Goal: Information Seeking & Learning: Learn about a topic

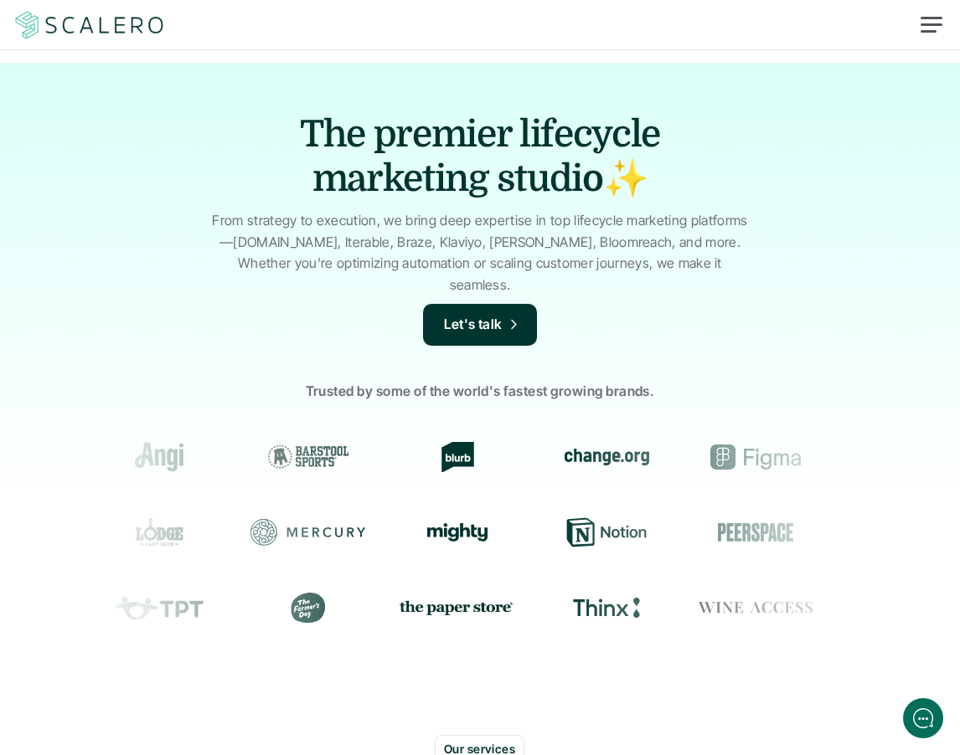
drag, startPoint x: 253, startPoint y: 193, endPoint x: 84, endPoint y: 34, distance: 232.3
click at [246, 188] on div "The premier lifecycle marketing studio✨ From strategy to execution, we bring de…" at bounding box center [480, 393] width 960 height 660
click at [88, 27] on img at bounding box center [90, 25] width 154 height 32
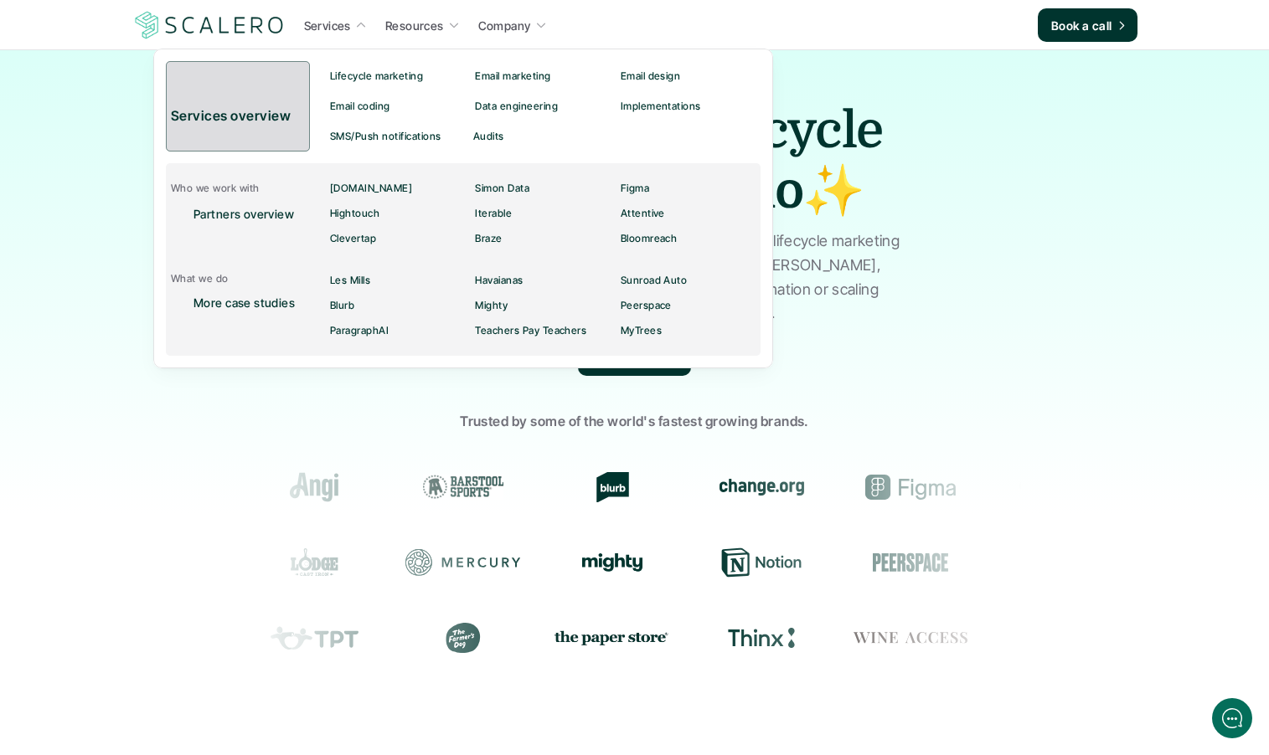
click at [244, 117] on p "Services overview" at bounding box center [233, 117] width 124 height 22
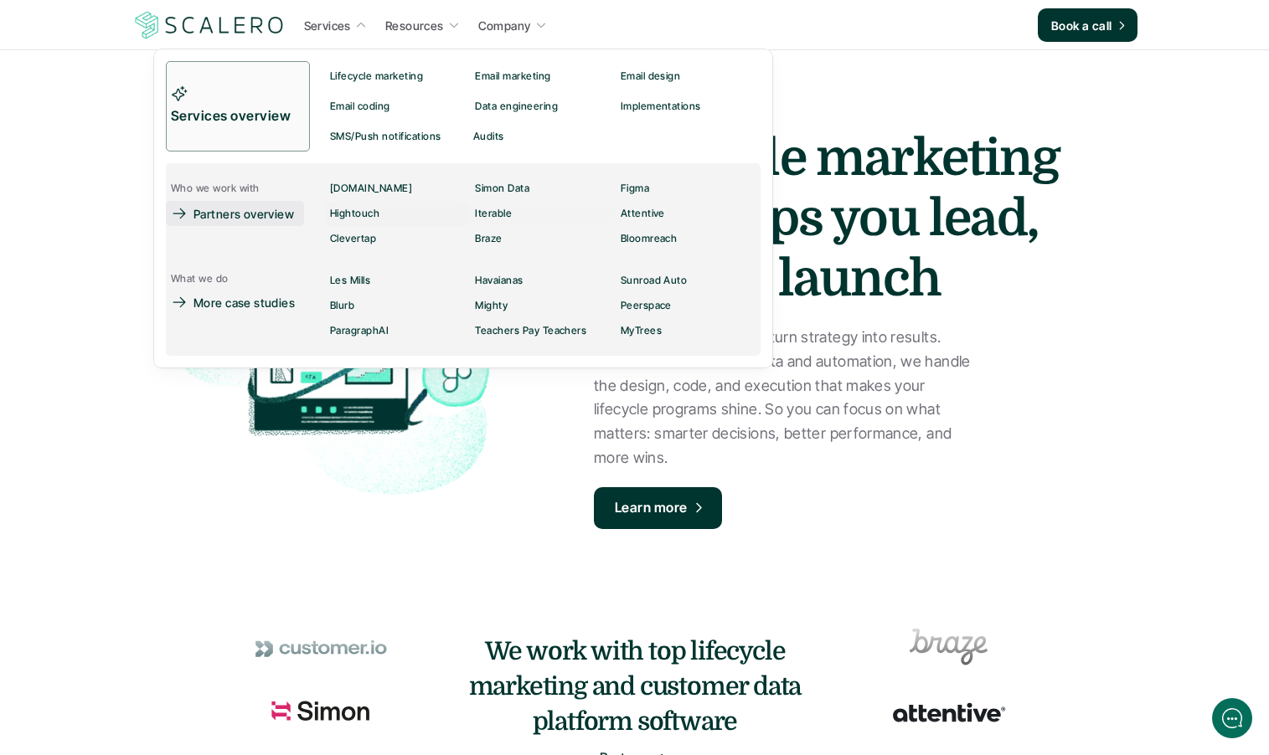
click at [189, 209] on link "Partners overview" at bounding box center [235, 213] width 138 height 25
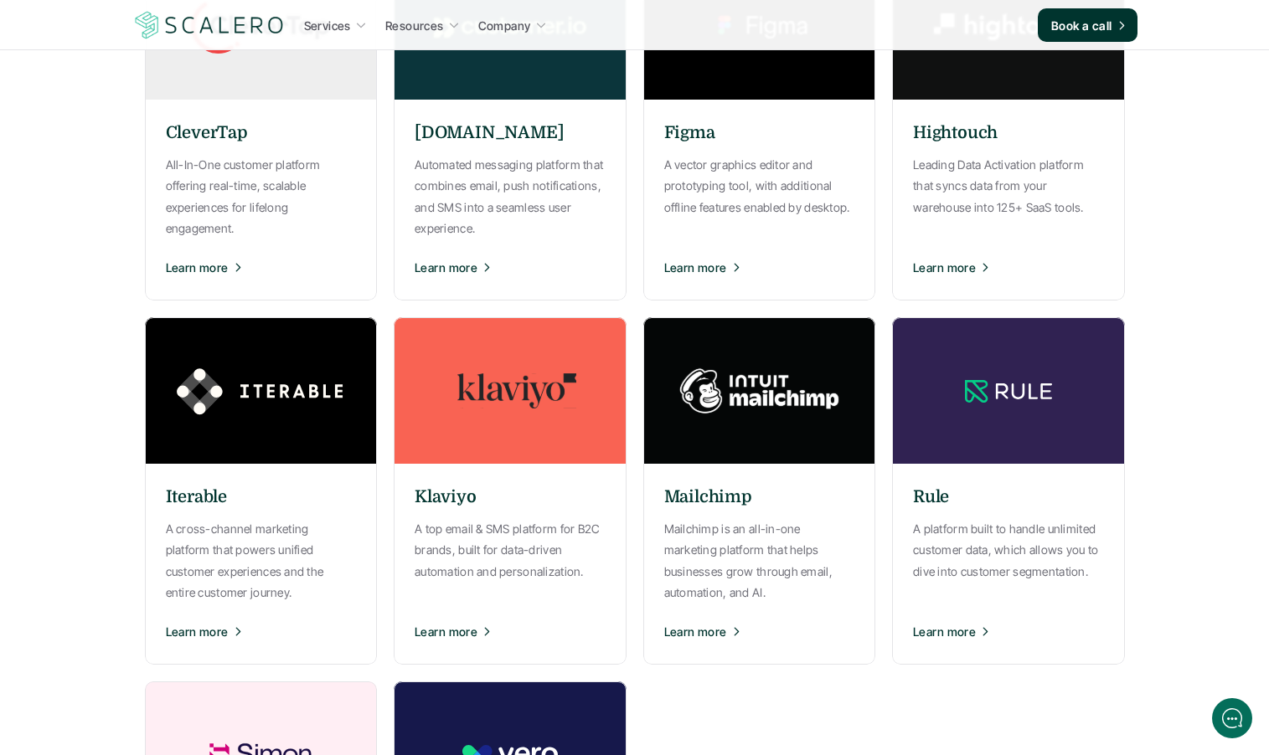
scroll to position [802, 0]
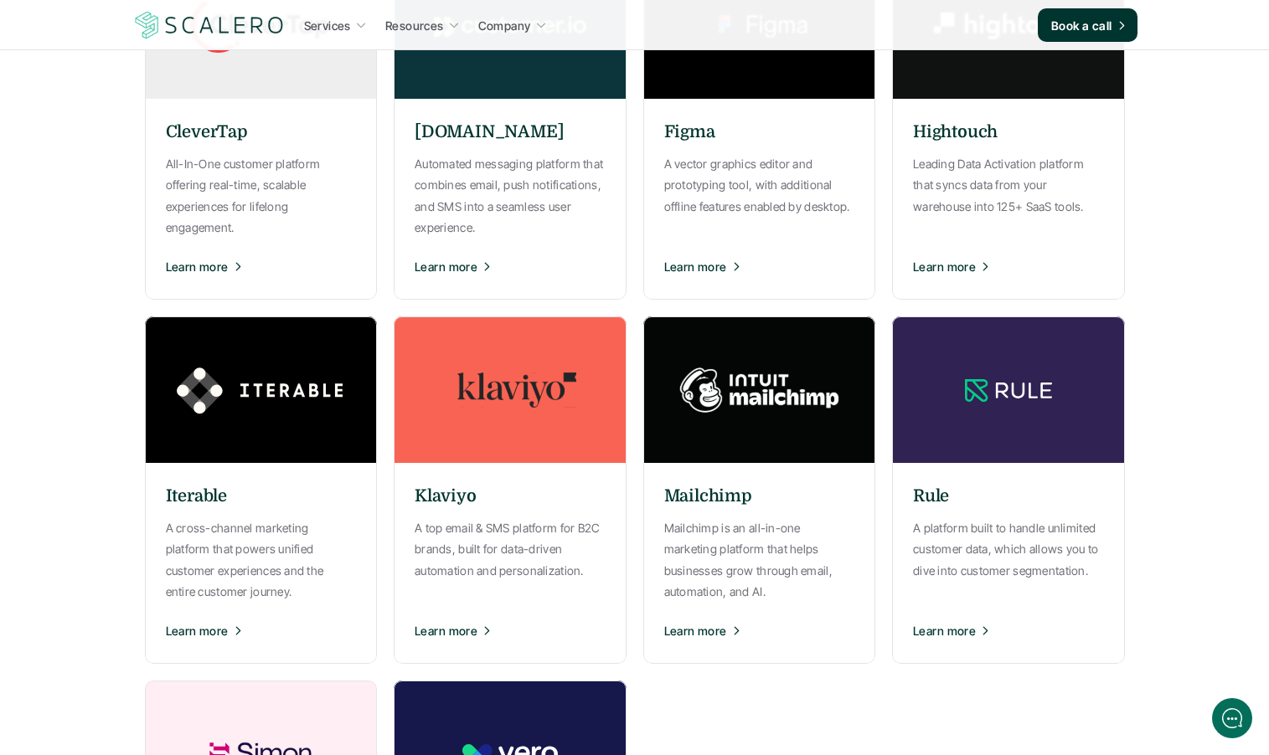
click at [582, 533] on p "A top email & SMS platform for B2C brands, built for data-driven automation and…" at bounding box center [510, 550] width 191 height 64
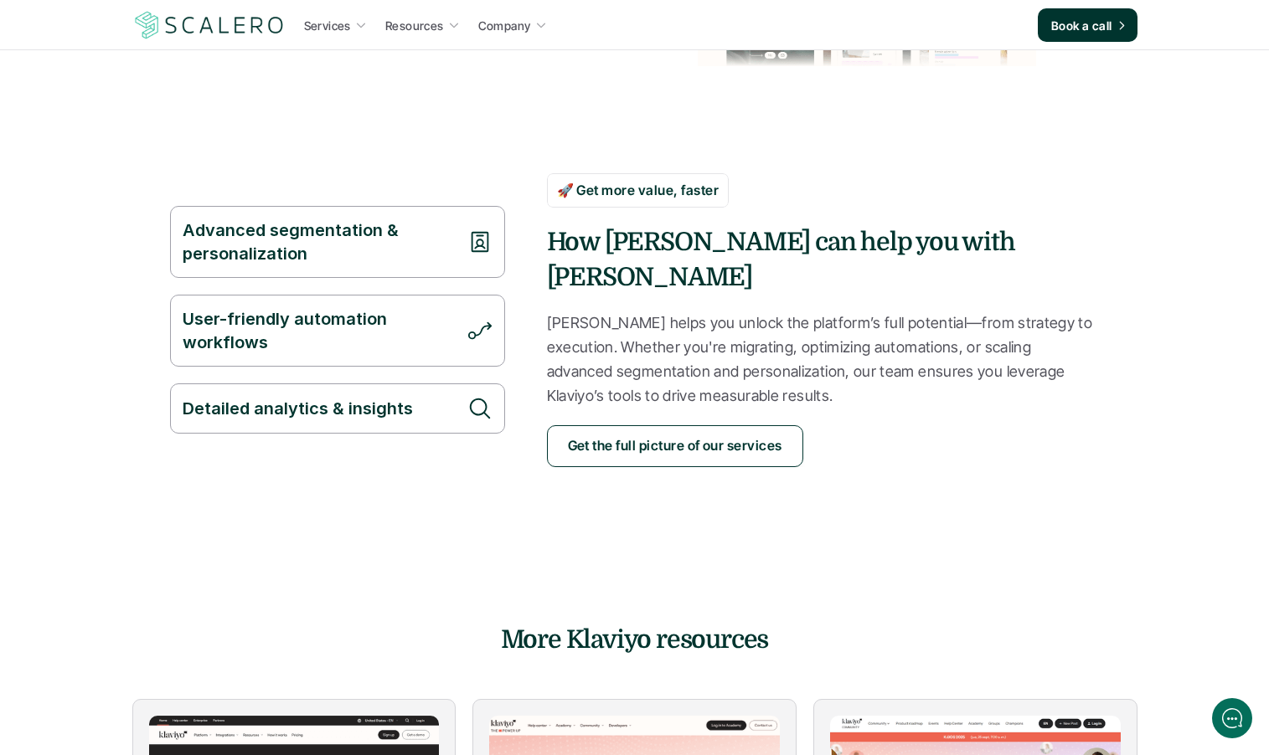
scroll to position [951, 0]
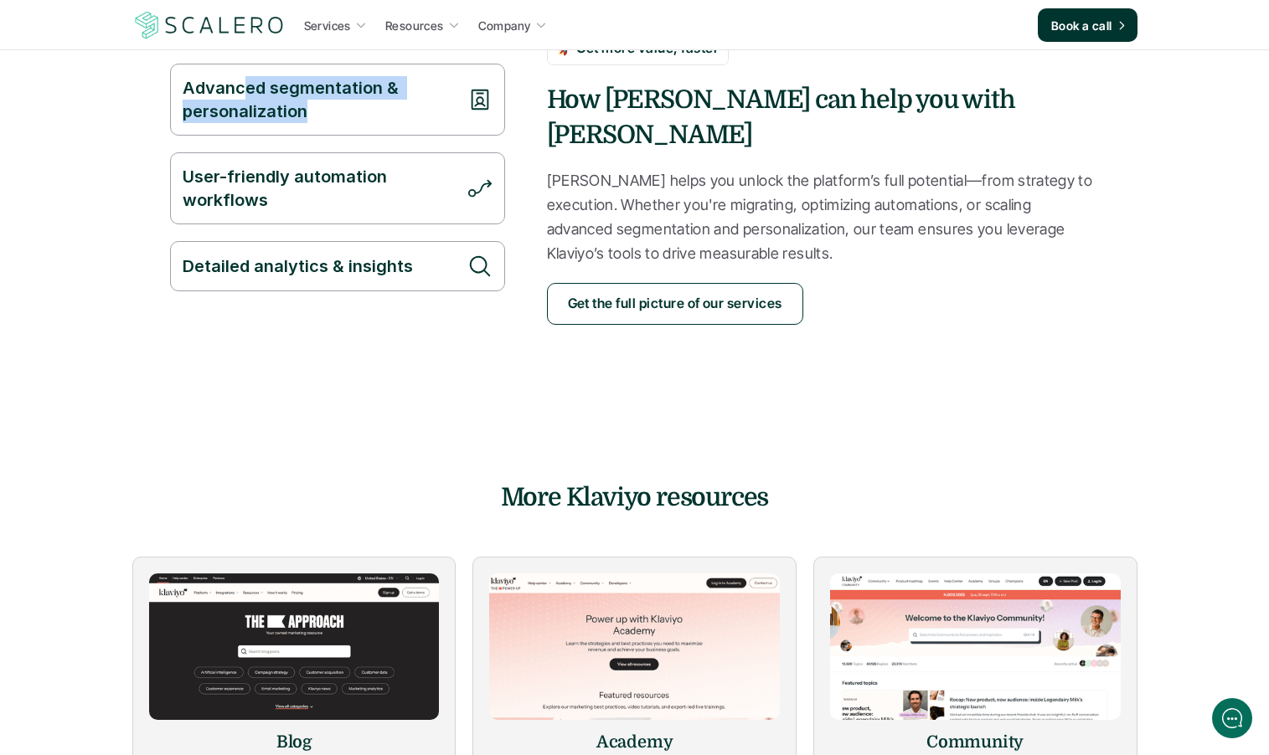
drag, startPoint x: 250, startPoint y: 82, endPoint x: 409, endPoint y: 116, distance: 162.6
click at [400, 117] on div "Advanced segmentation & personalization" at bounding box center [337, 100] width 335 height 72
drag, startPoint x: 410, startPoint y: 116, endPoint x: 381, endPoint y: 151, distance: 45.8
click at [399, 129] on div "Advanced segmentation & personalization User-friendly automation workflows Deta…" at bounding box center [337, 178] width 335 height 228
drag, startPoint x: 381, startPoint y: 151, endPoint x: 214, endPoint y: 145, distance: 166.8
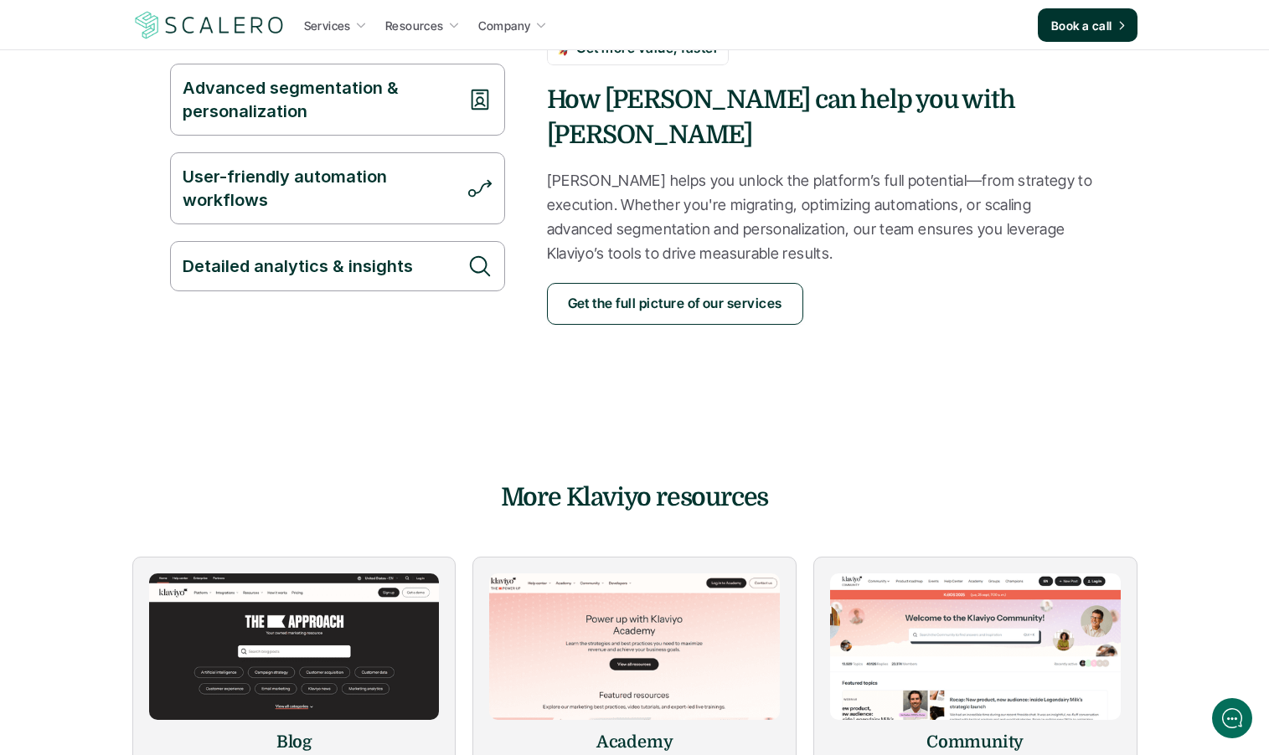
click at [376, 165] on p "User-friendly automation workflows" at bounding box center [321, 188] width 276 height 47
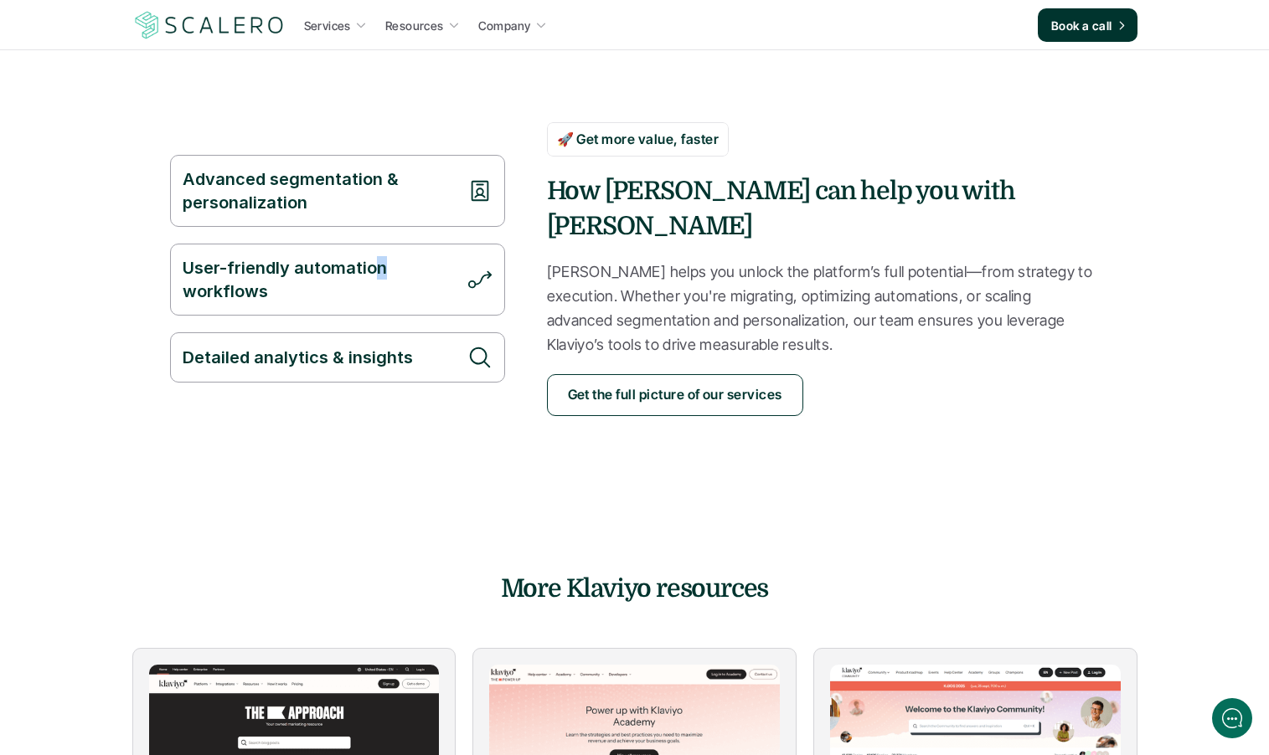
scroll to position [800, 0]
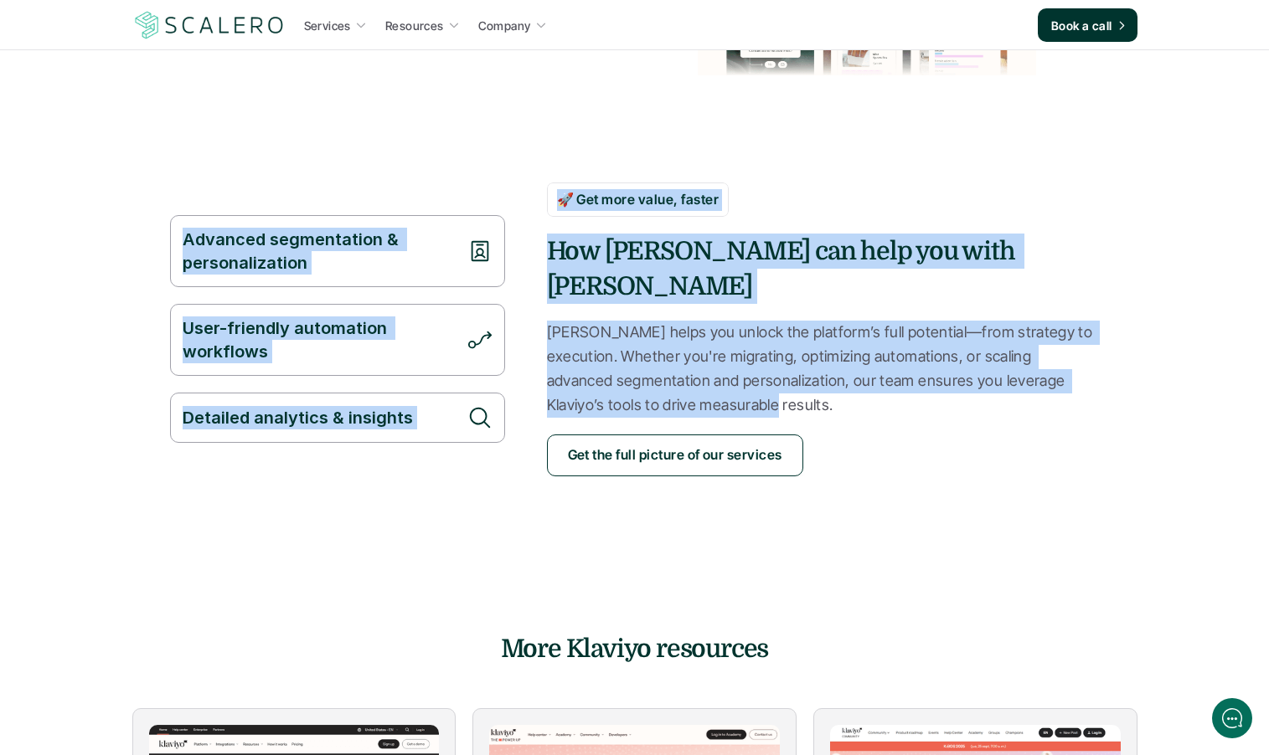
drag, startPoint x: 412, startPoint y: 298, endPoint x: 755, endPoint y: 366, distance: 349.2
click at [715, 369] on section "Advanced segmentation & personalization User-friendly automation workflows Deta…" at bounding box center [634, 347] width 1005 height 462
click at [779, 321] on p "Scalero helps you unlock the platform’s full potential—from strategy to executi…" at bounding box center [823, 369] width 553 height 96
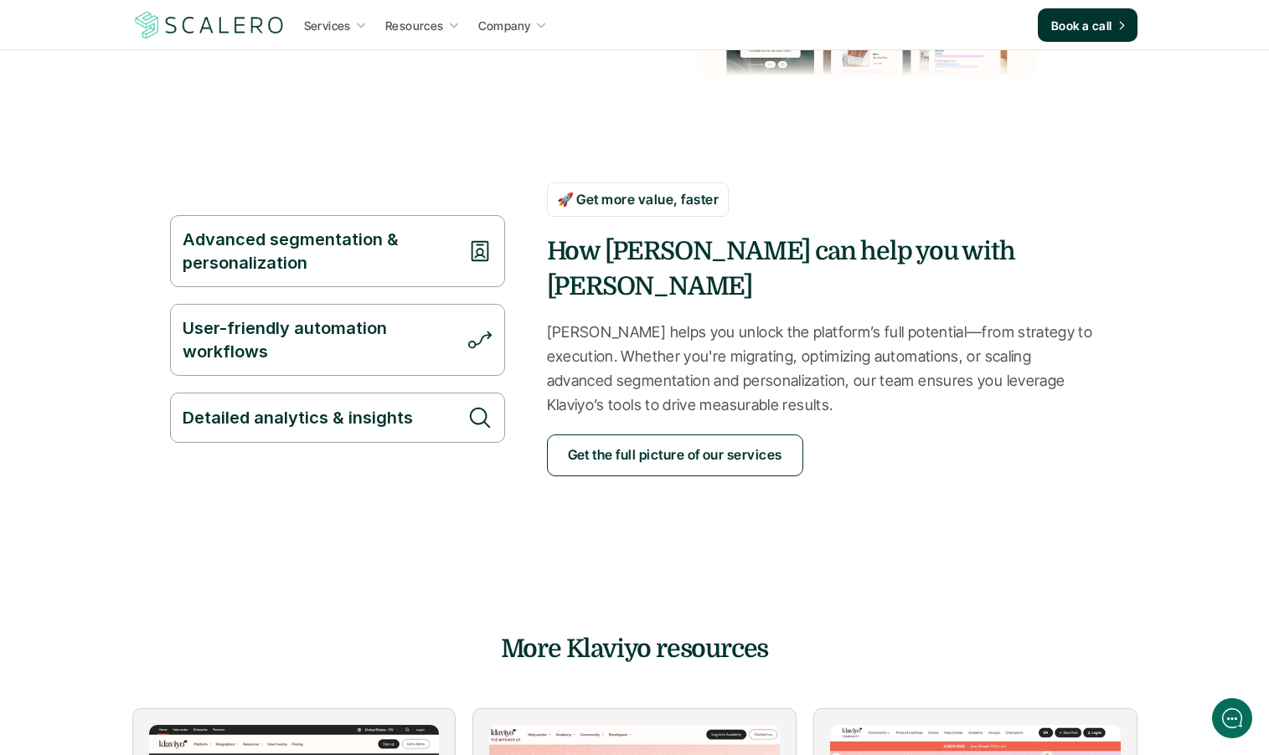
click at [525, 175] on section "Advanced segmentation & personalization User-friendly automation workflows Deta…" at bounding box center [634, 347] width 1005 height 462
click at [668, 154] on section "Advanced segmentation & personalization User-friendly automation workflows Deta…" at bounding box center [634, 347] width 1005 height 462
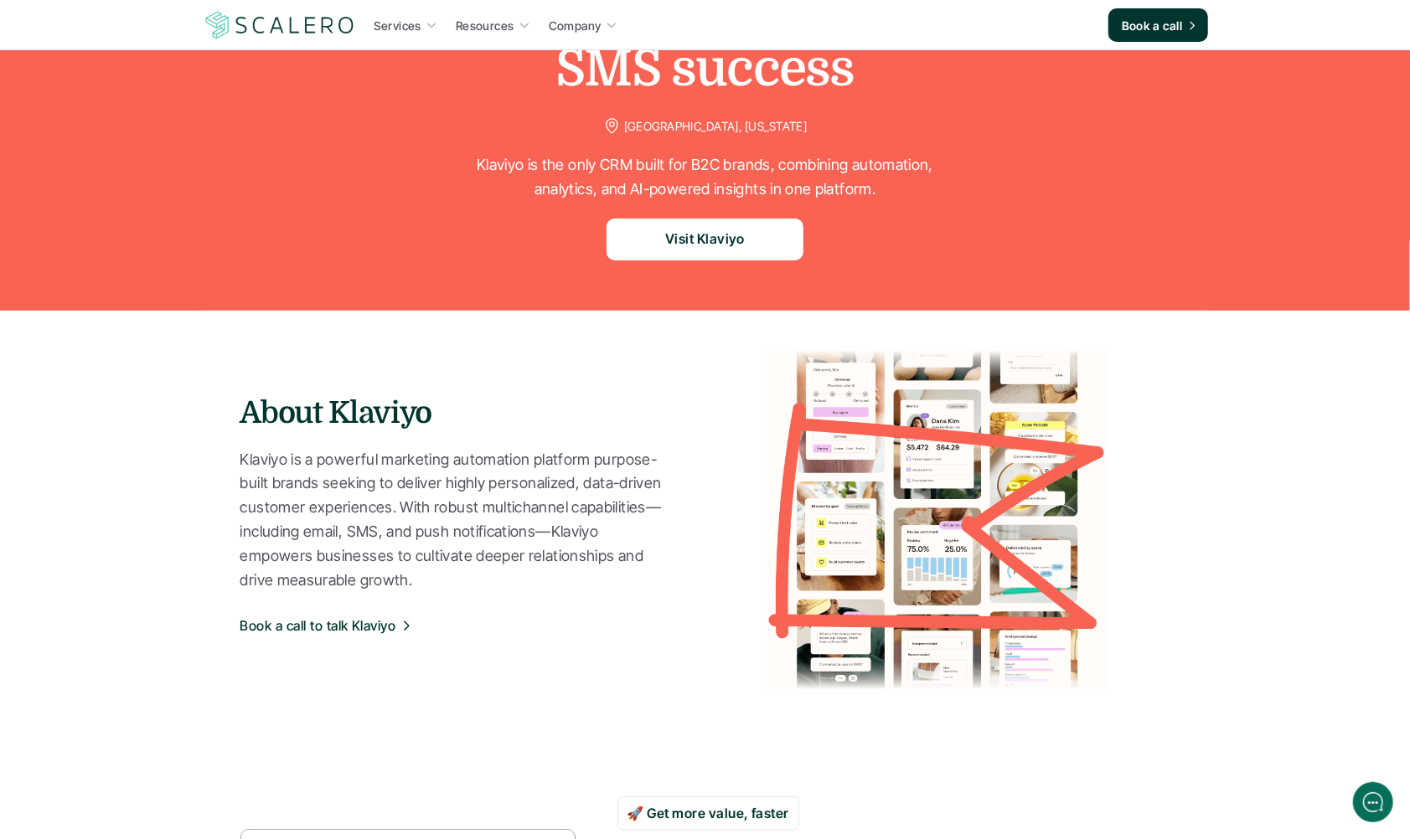
scroll to position [0, 0]
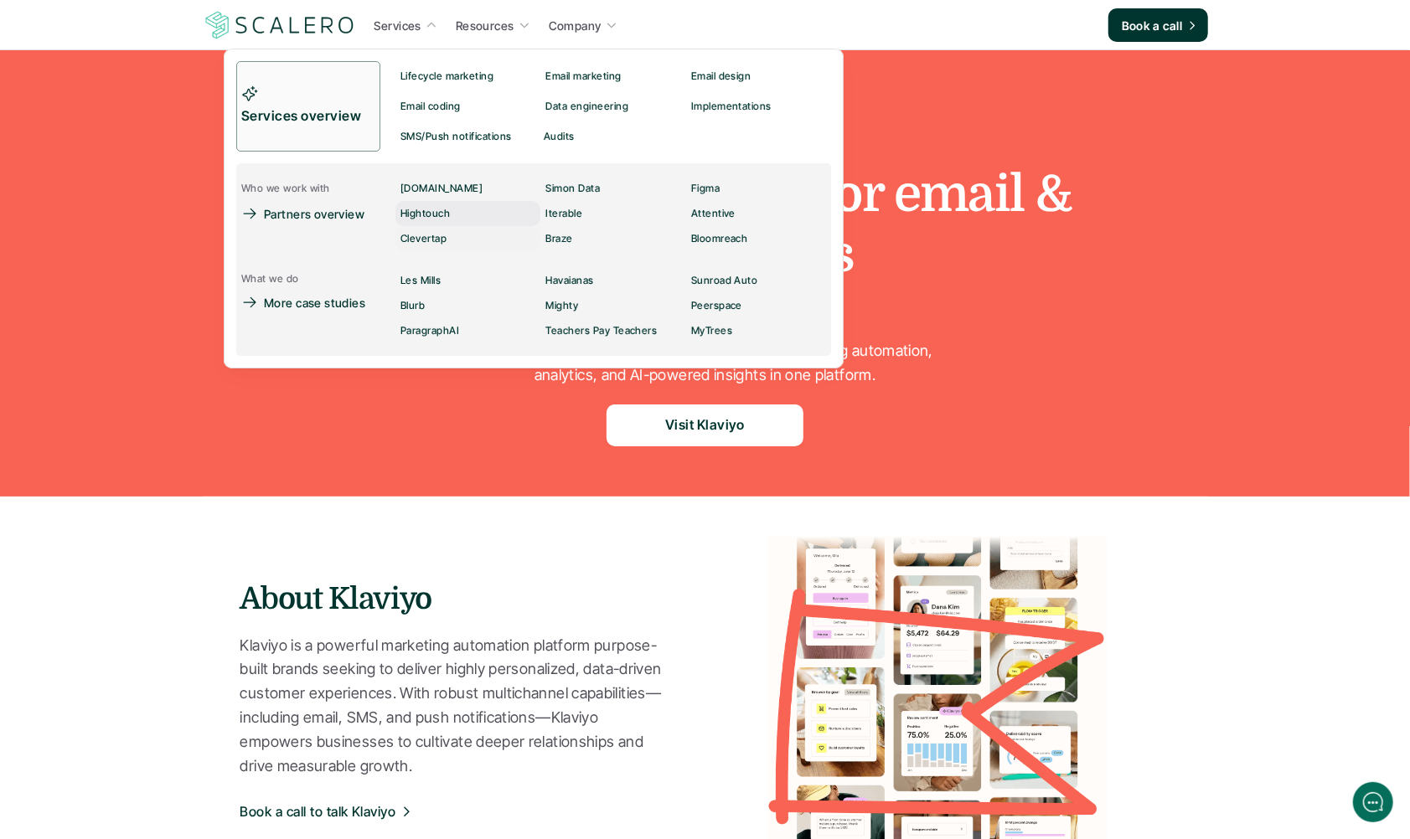
click at [417, 214] on p "Hightouch" at bounding box center [424, 214] width 49 height 12
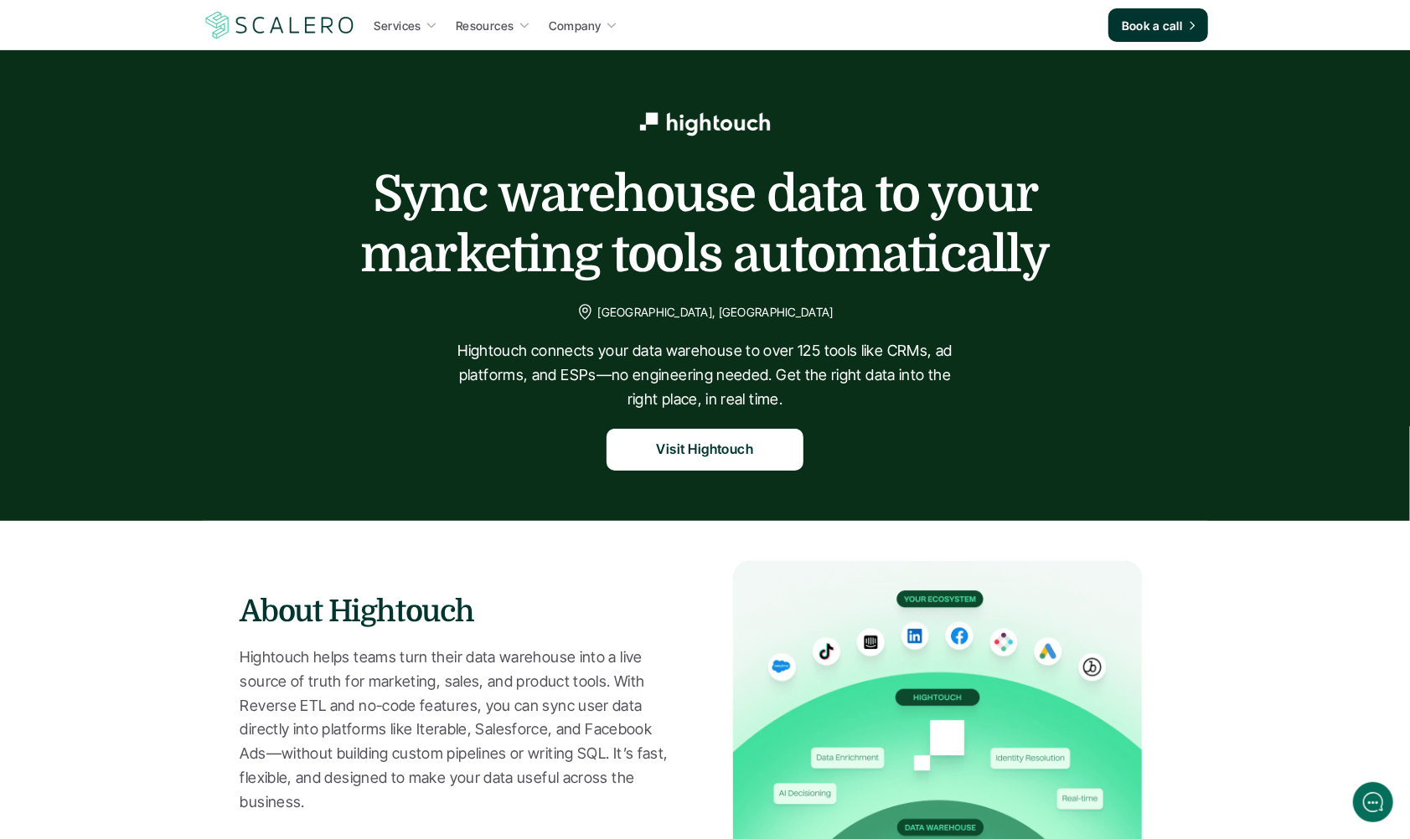
scroll to position [1030, 0]
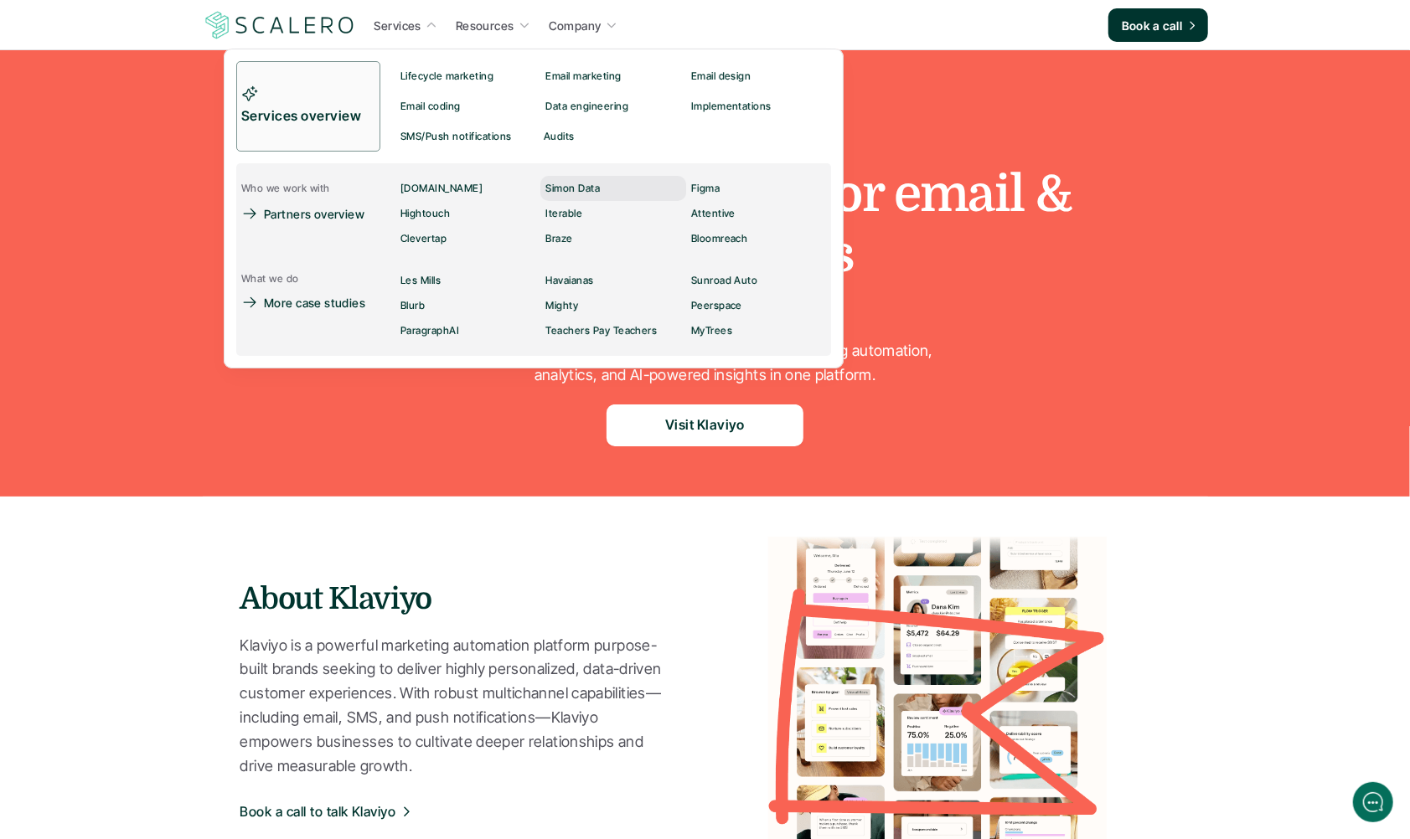
click at [601, 188] on div "Simon Data" at bounding box center [577, 188] width 64 height 20
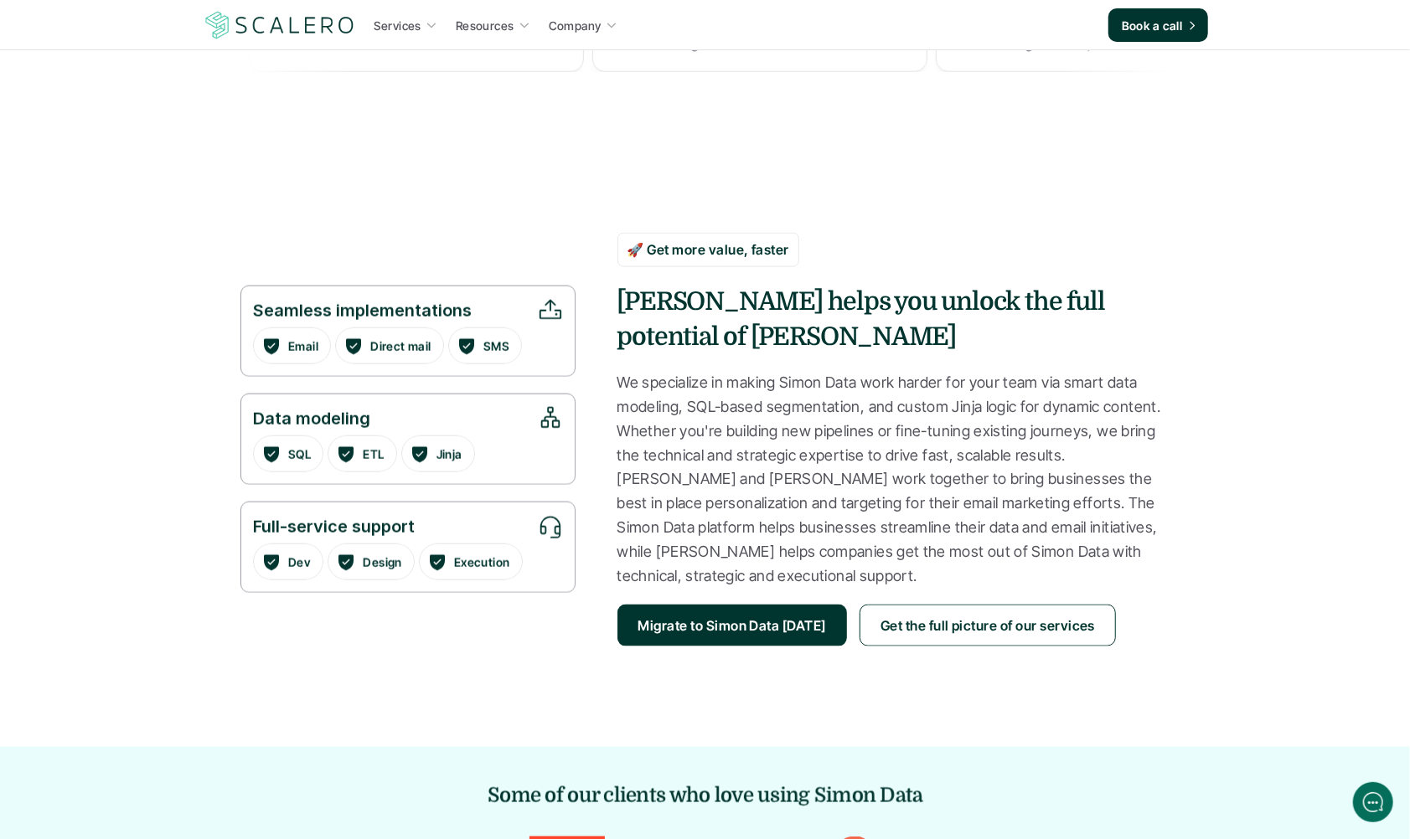
scroll to position [1231, 0]
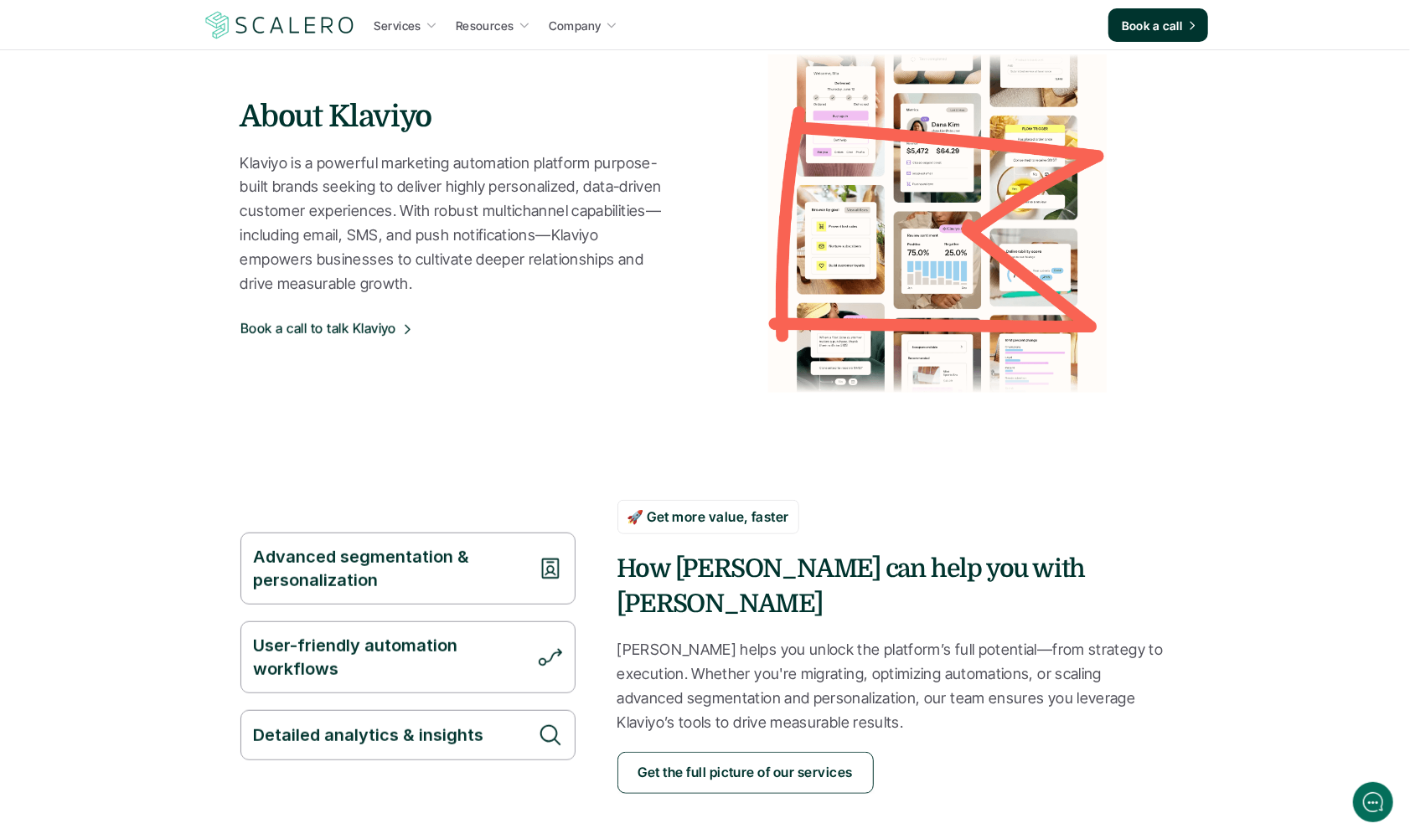
scroll to position [268, 0]
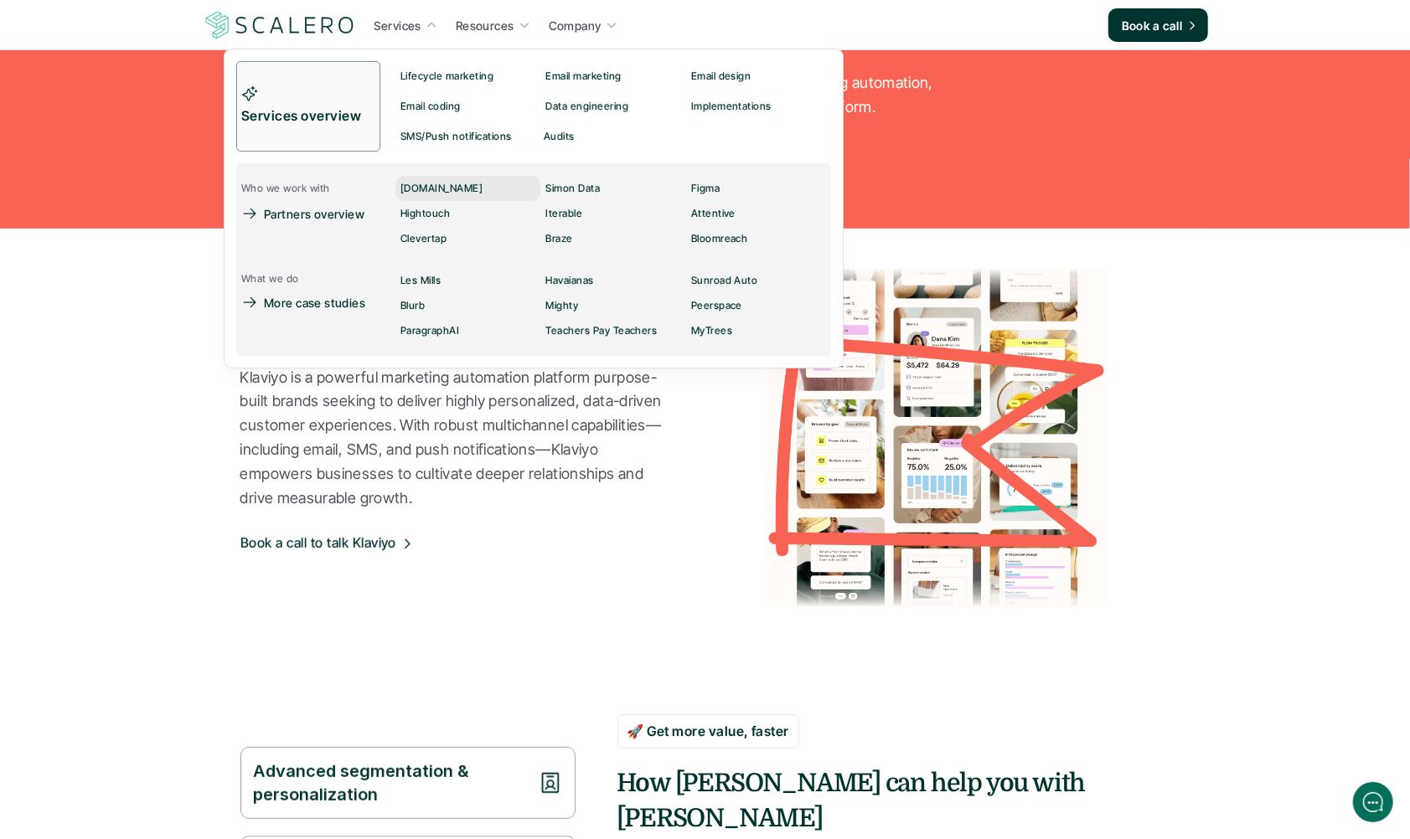
click at [462, 183] on div "Customer.io" at bounding box center [446, 188] width 92 height 20
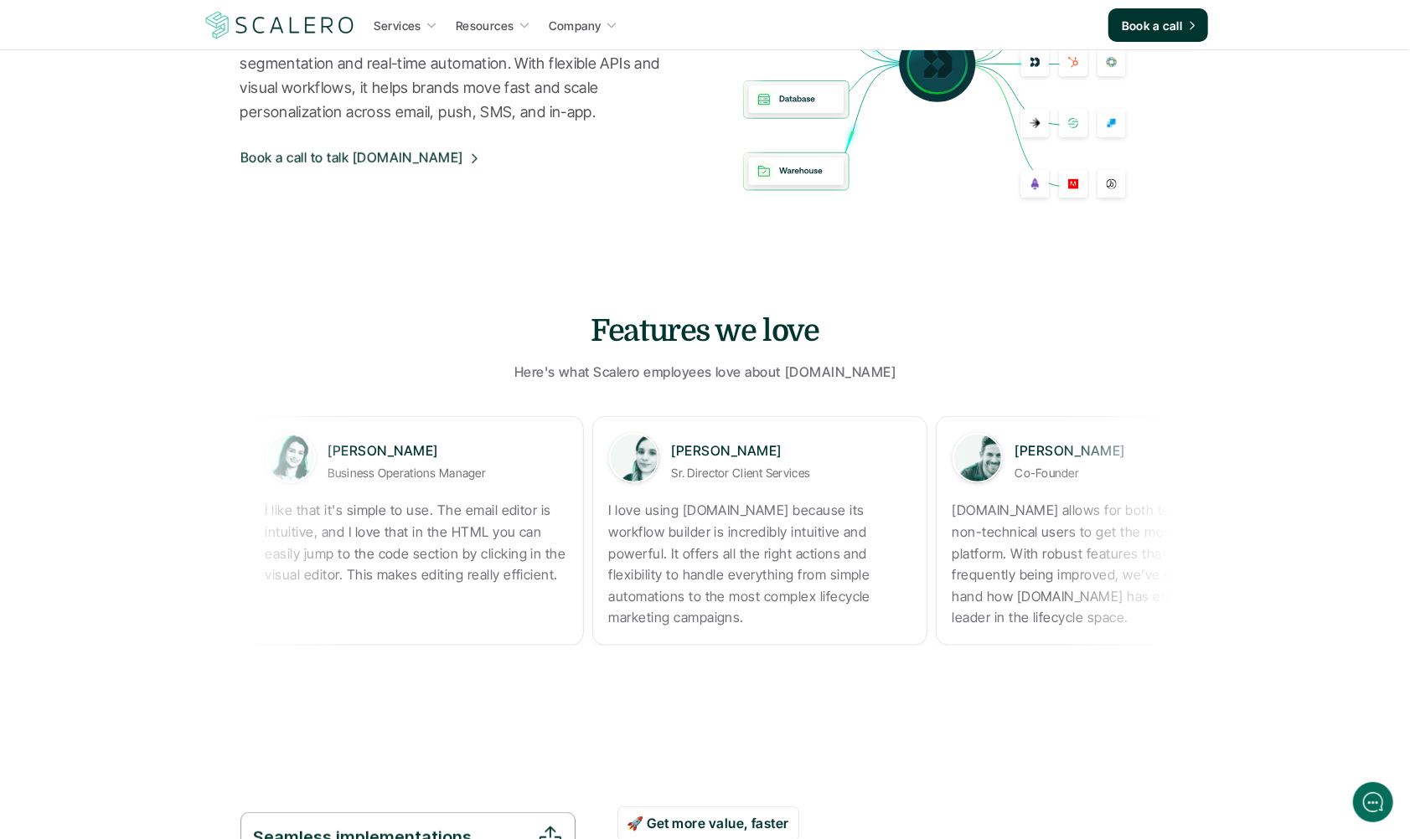
scroll to position [1266, 0]
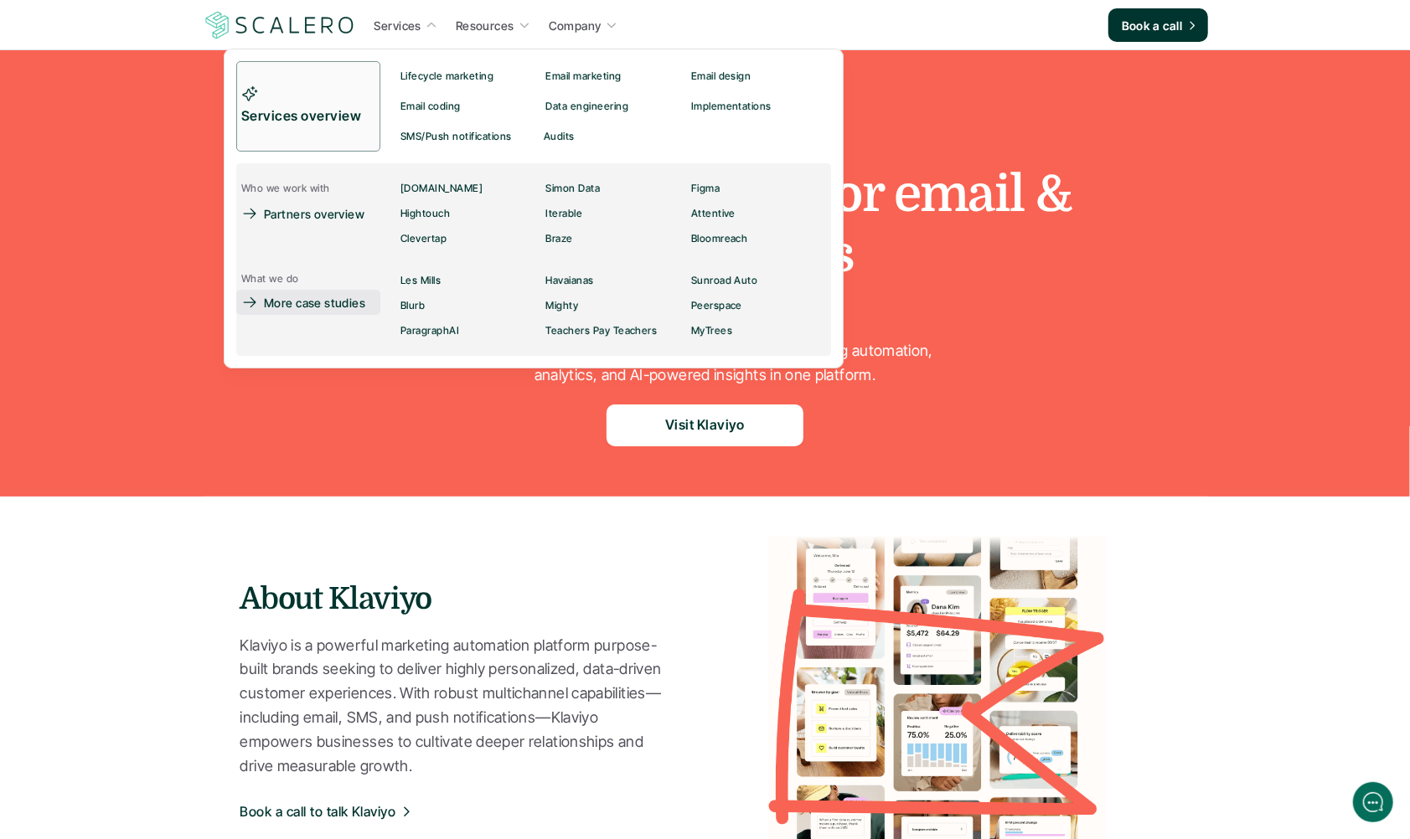
click at [329, 294] on p "More case studies" at bounding box center [314, 303] width 101 height 18
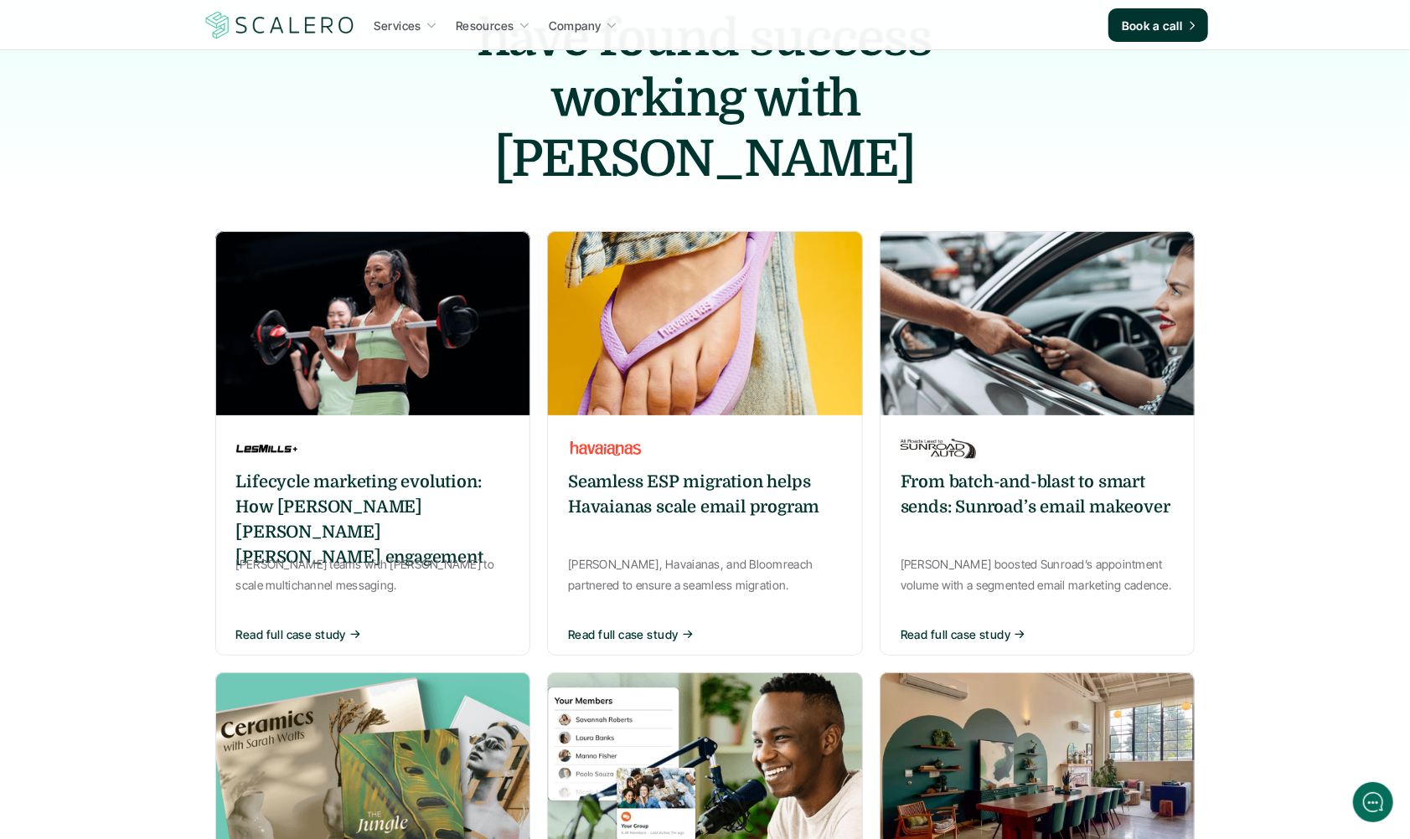
scroll to position [213, 0]
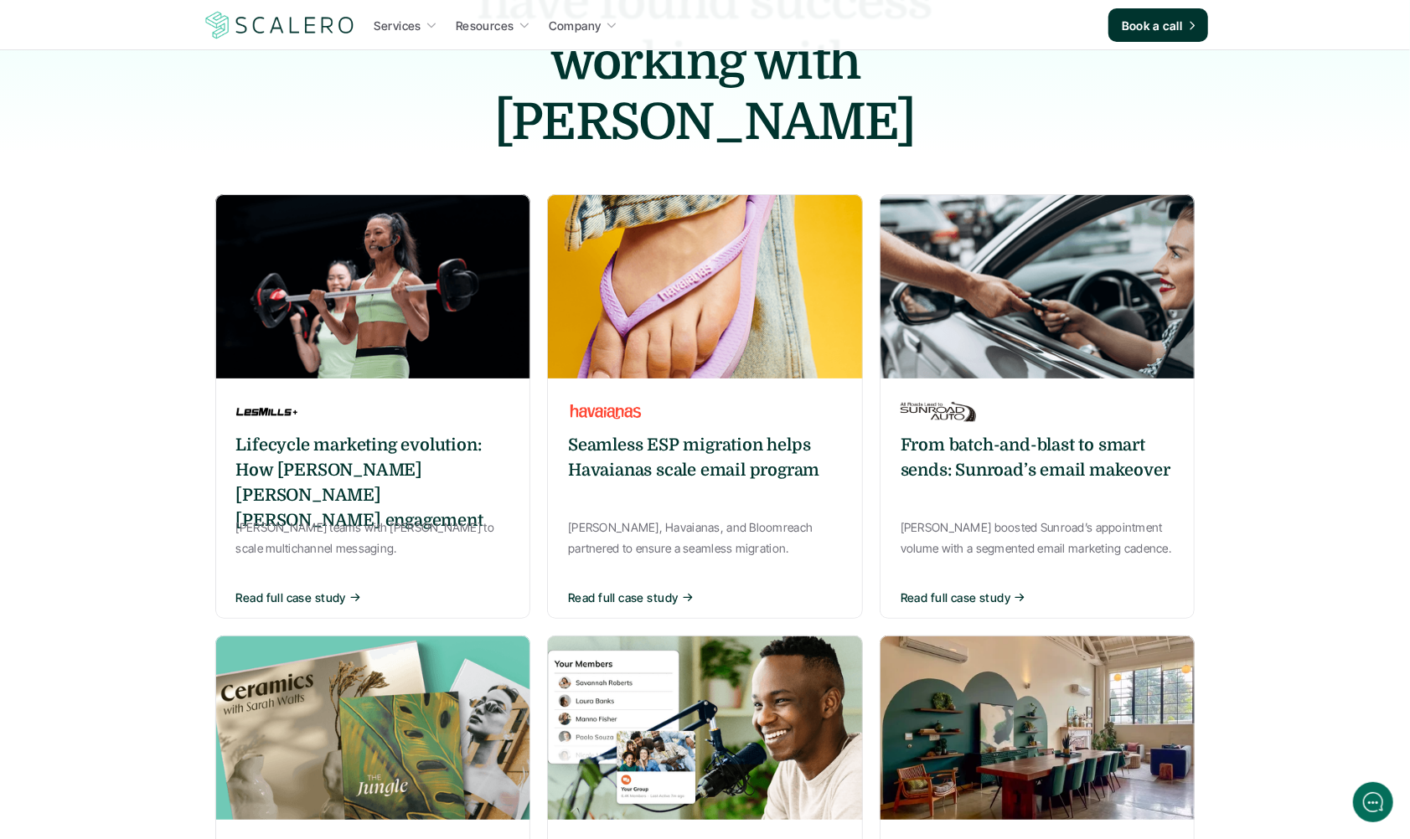
click at [183, 273] on section "Case studies How our customers have found success working with Scalero Lifecycl…" at bounding box center [705, 703] width 1410 height 1832
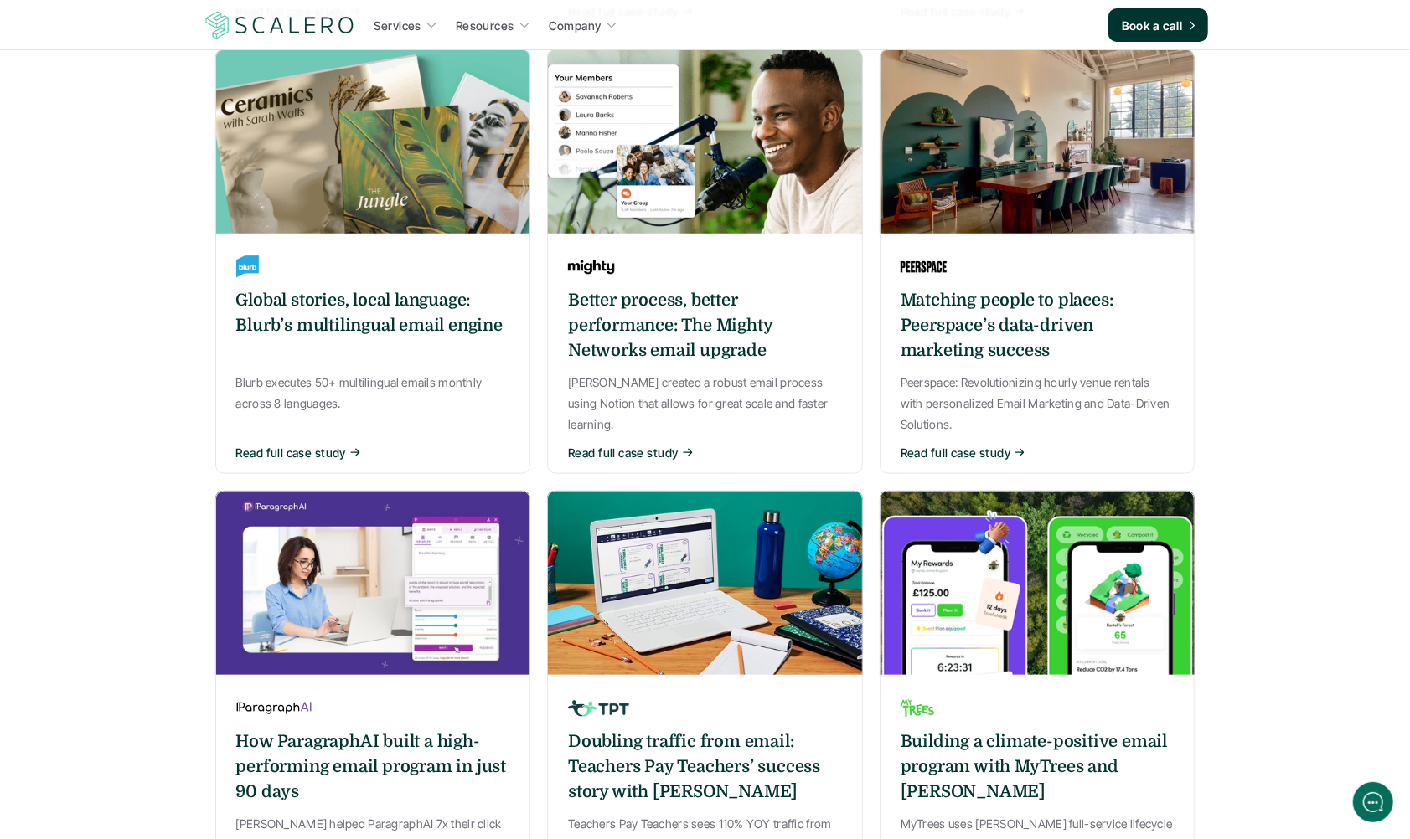
scroll to position [982, 0]
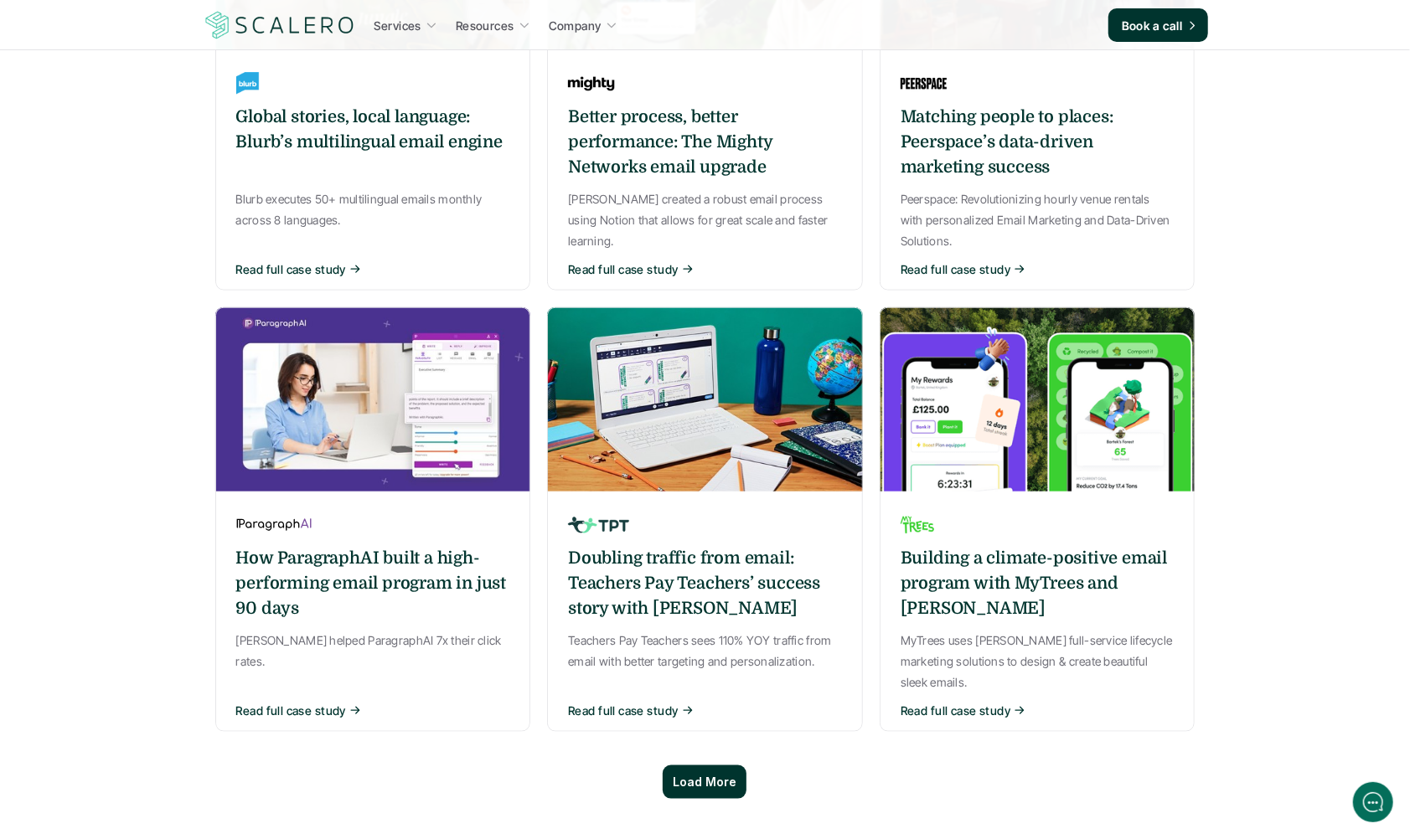
drag, startPoint x: 683, startPoint y: 714, endPoint x: 472, endPoint y: 638, distance: 225.2
click at [683, 755] on p "Load More" at bounding box center [705, 783] width 64 height 14
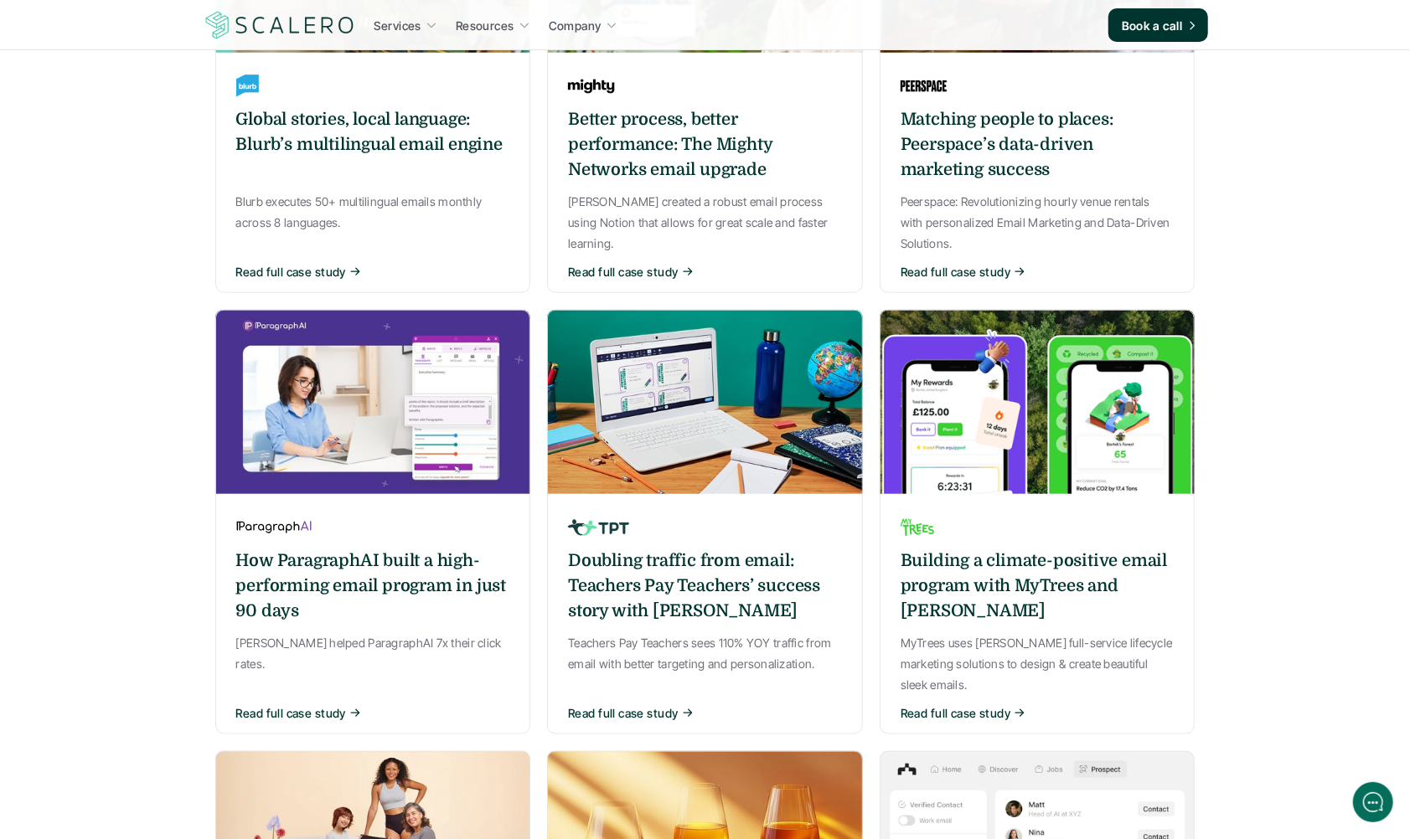
scroll to position [965, 0]
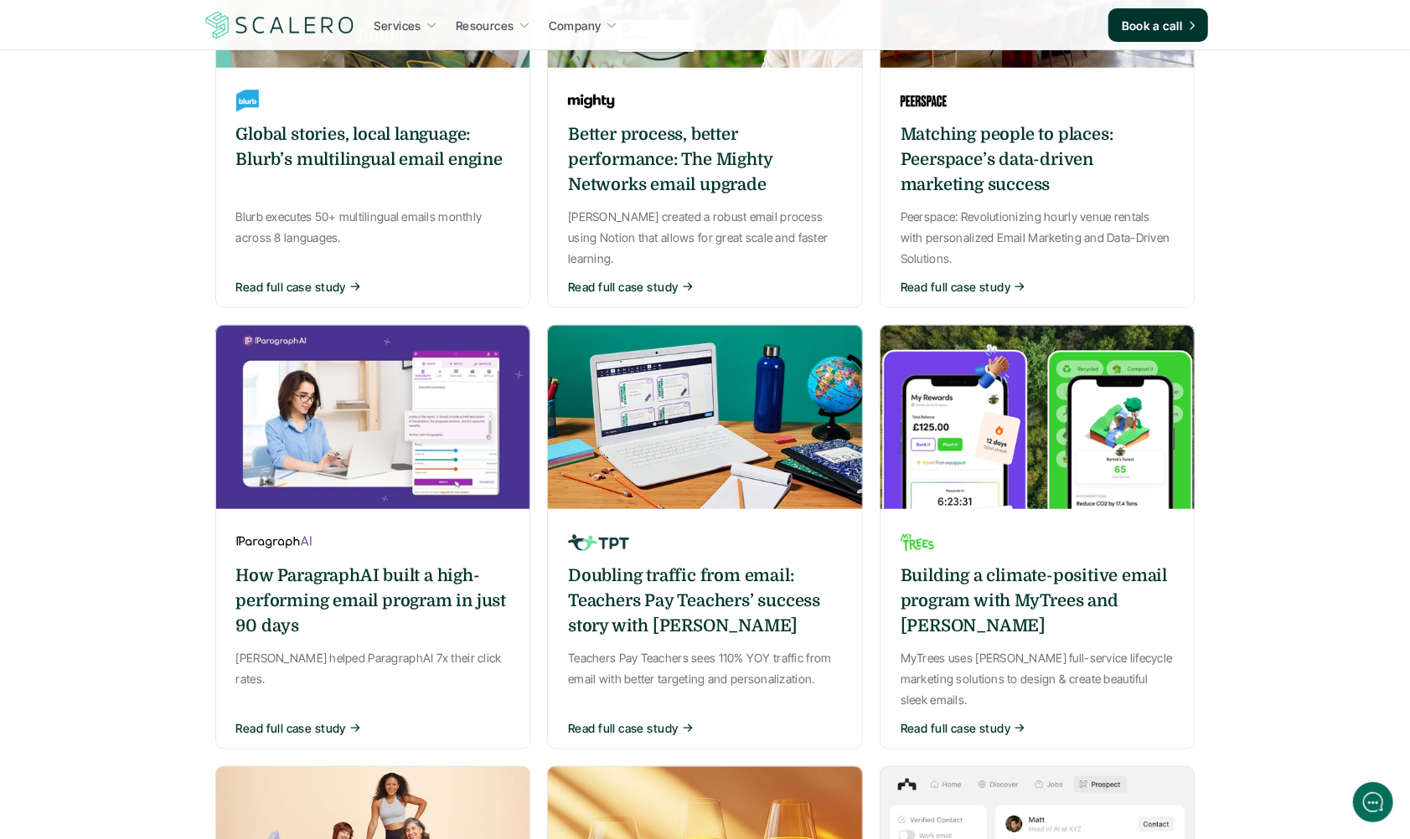
click at [539, 667] on div "Lifecycle marketing evolution: How Scalero powers Les Mills engagement Les Mill…" at bounding box center [705, 579] width 980 height 2274
click at [539, 521] on div "Lifecycle marketing evolution: How Scalero powers Les Mills engagement Les Mill…" at bounding box center [705, 579] width 980 height 2274
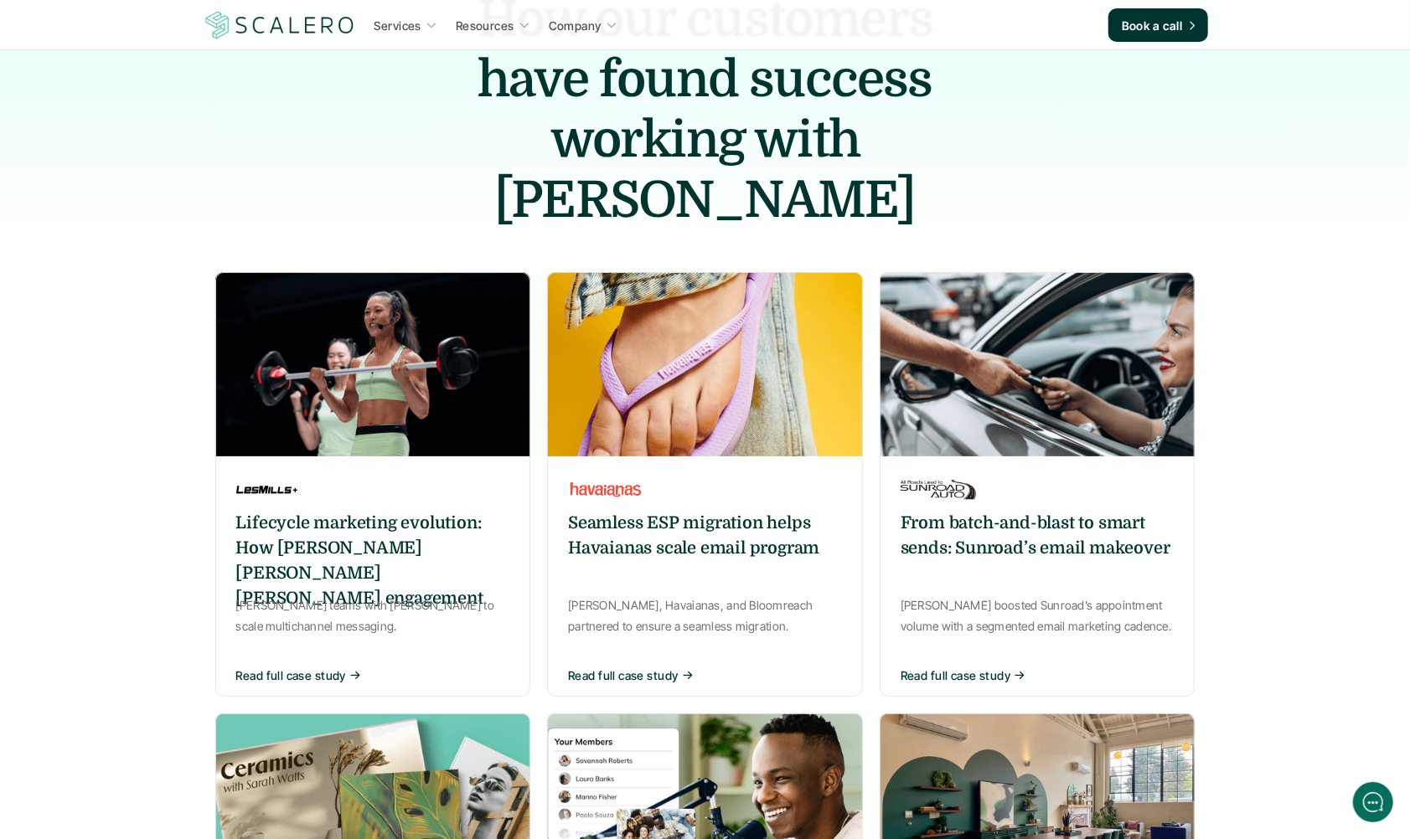
scroll to position [0, 0]
